Goal: Task Accomplishment & Management: Manage account settings

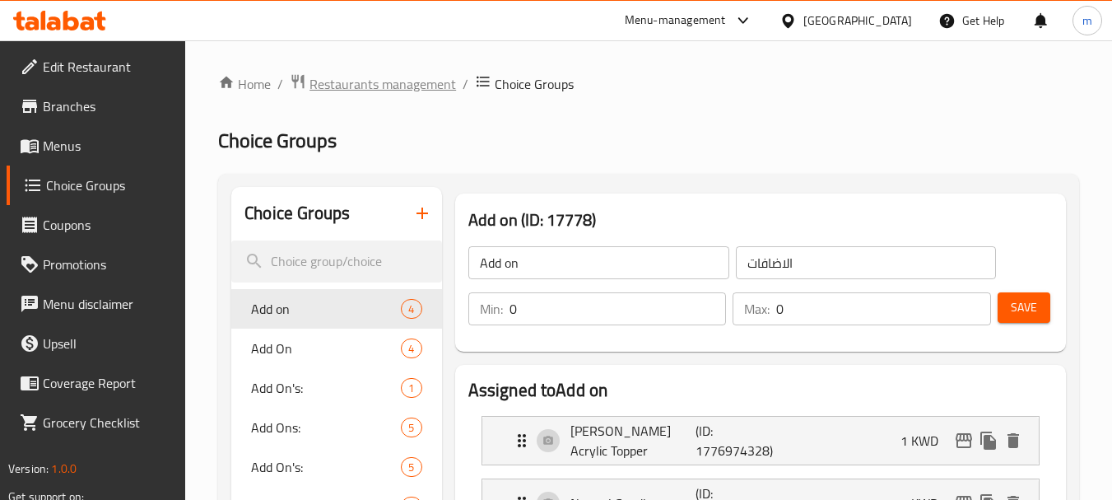
click at [365, 74] on span "Restaurants management" at bounding box center [383, 84] width 147 height 20
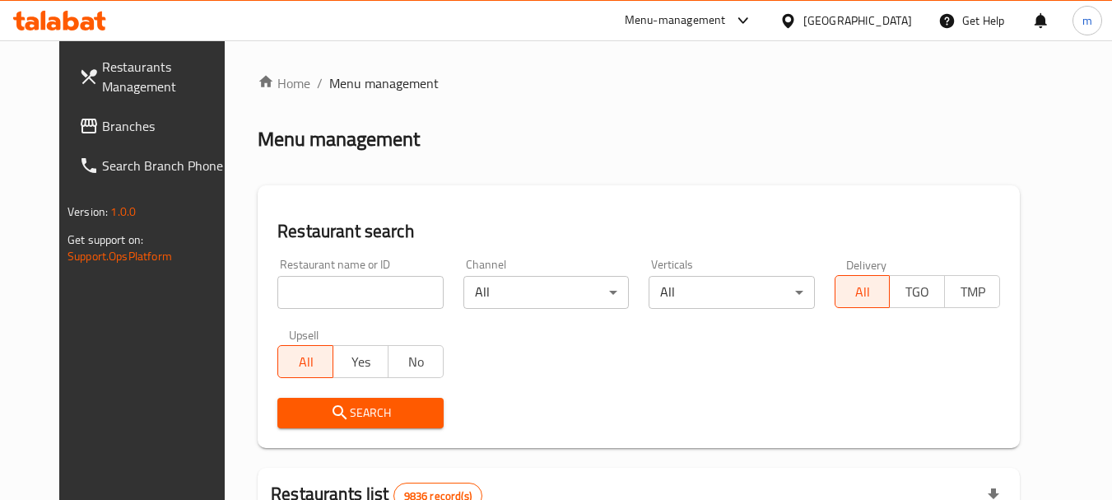
click at [102, 126] on span "Branches" at bounding box center [167, 126] width 130 height 20
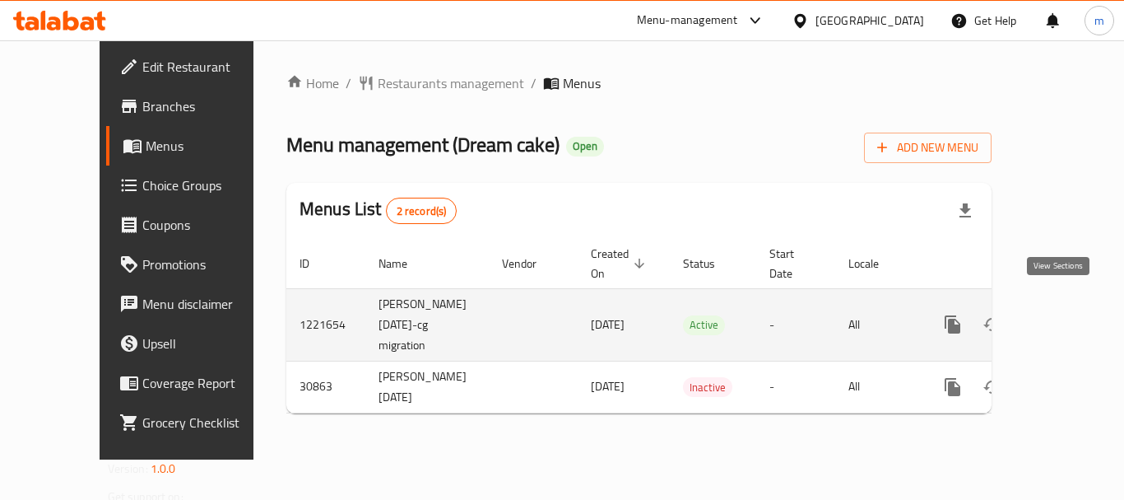
click at [1062, 314] on icon "enhanced table" at bounding box center [1072, 324] width 20 height 20
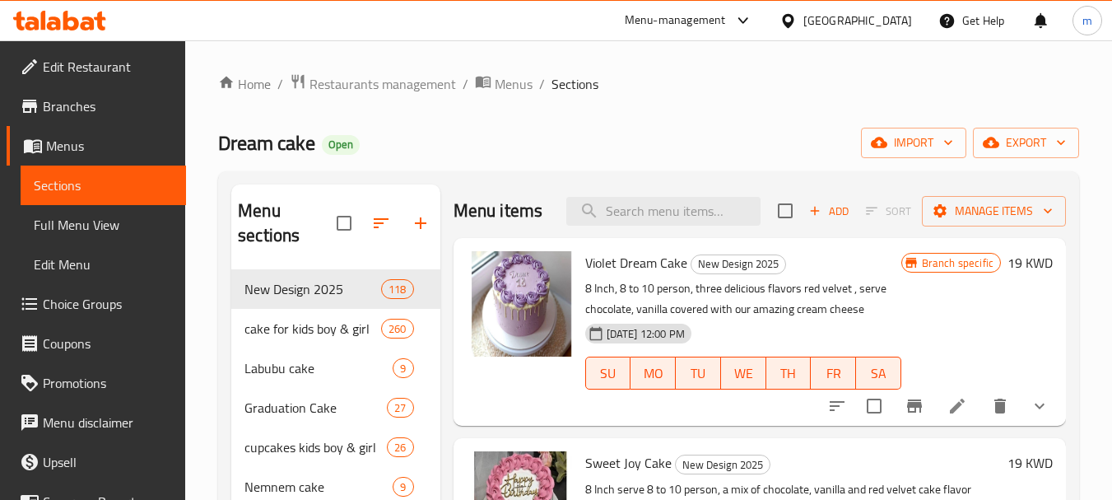
click at [79, 307] on span "Choice Groups" at bounding box center [108, 304] width 130 height 20
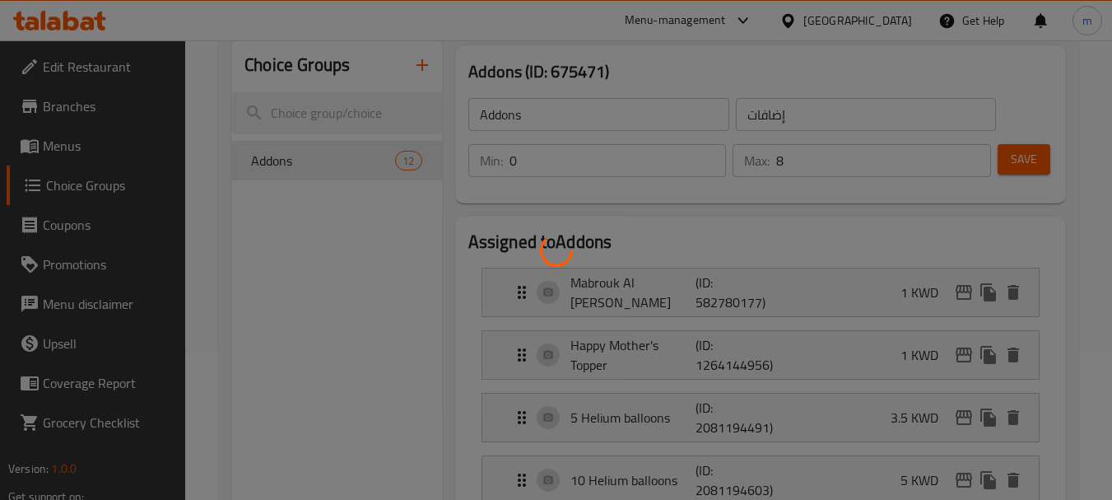
scroll to position [165, 0]
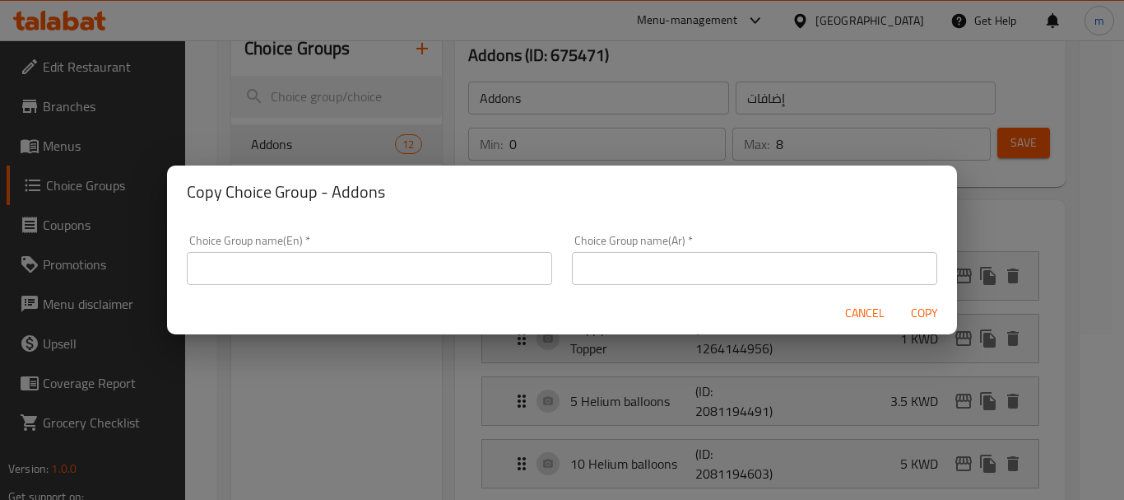
click at [878, 307] on span "Cancel" at bounding box center [865, 313] width 40 height 21
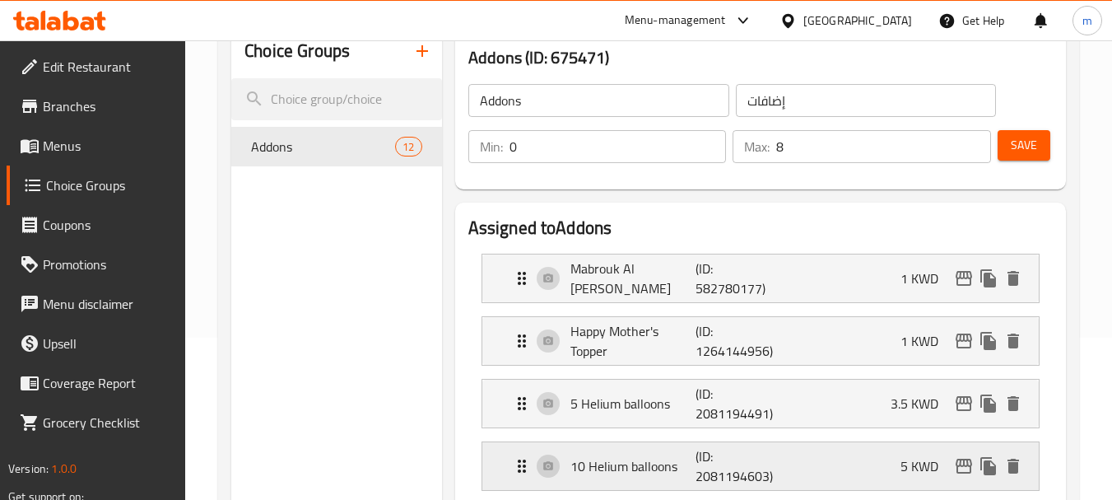
scroll to position [0, 0]
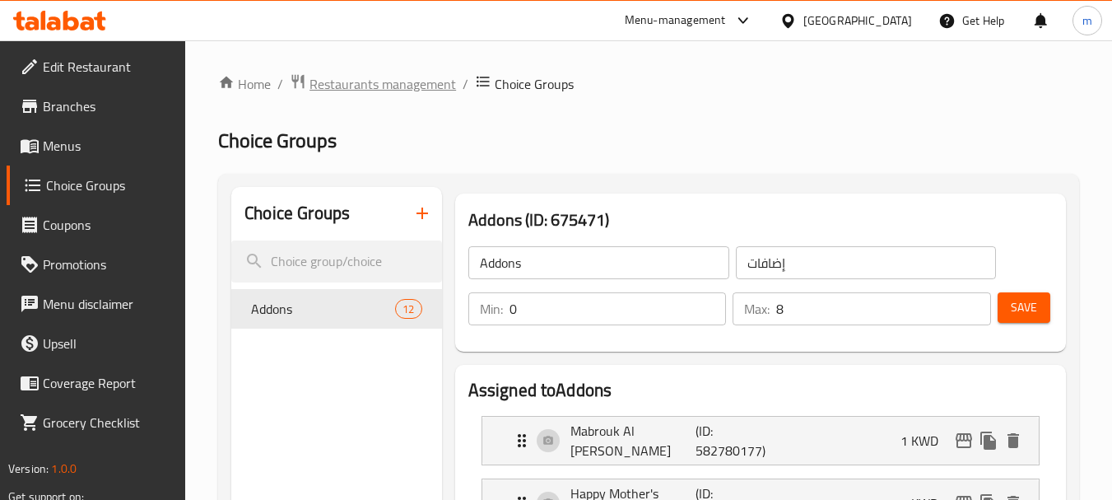
click at [398, 83] on span "Restaurants management" at bounding box center [383, 84] width 147 height 20
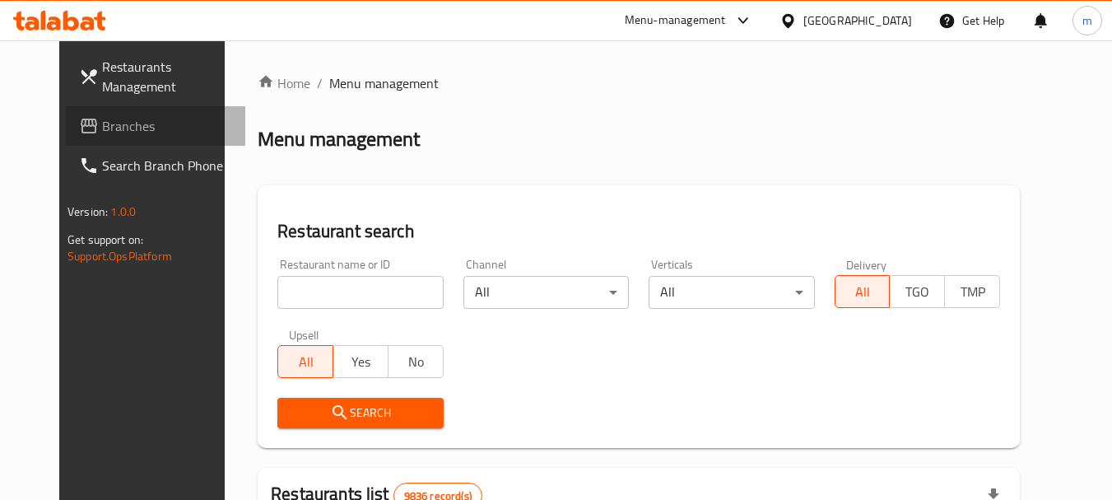
click at [102, 119] on span "Branches" at bounding box center [167, 126] width 130 height 20
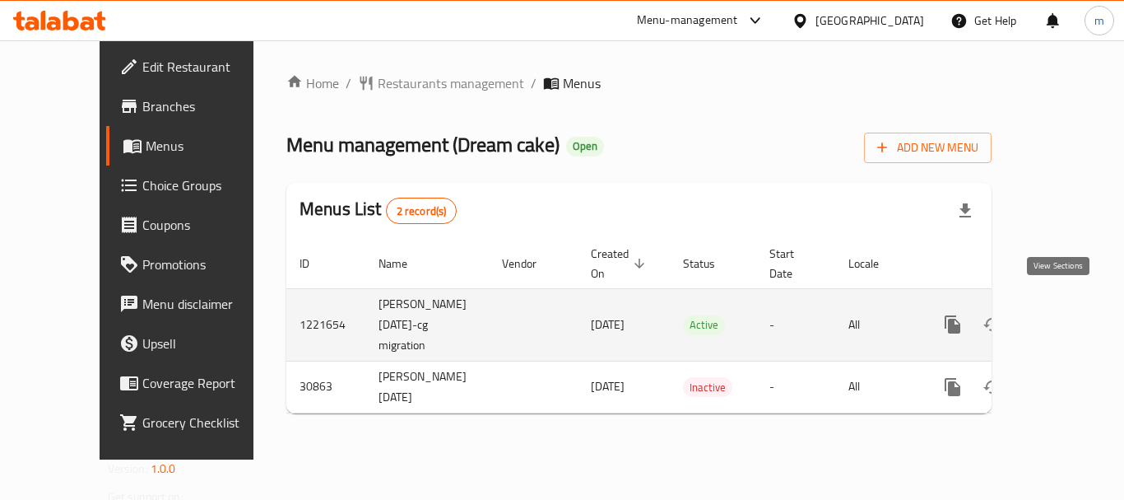
click at [1062, 315] on icon "enhanced table" at bounding box center [1072, 324] width 20 height 20
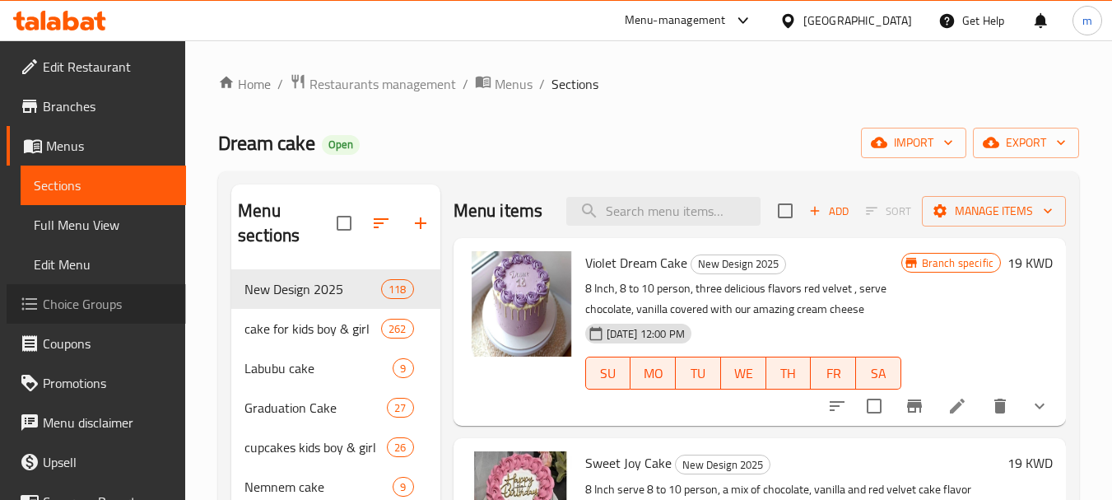
click at [123, 310] on span "Choice Groups" at bounding box center [108, 304] width 130 height 20
